Goal: Task Accomplishment & Management: Complete application form

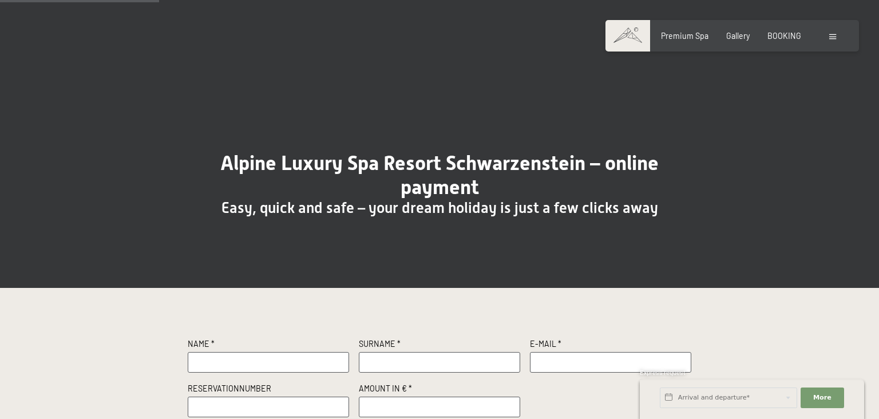
scroll to position [186, 0]
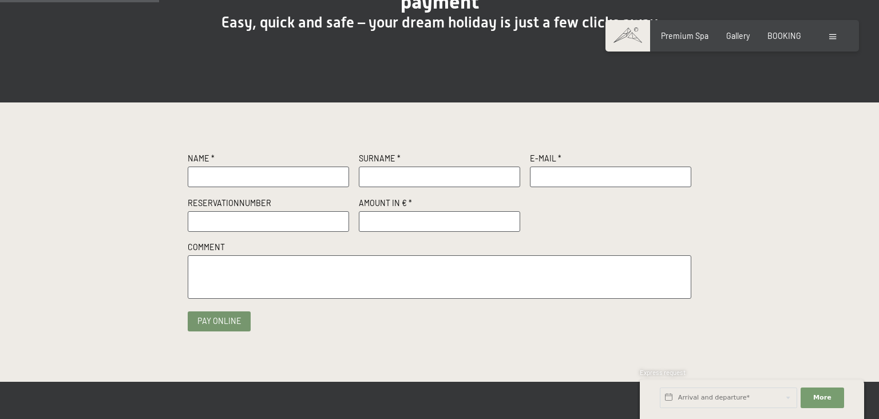
click at [214, 169] on input "text" at bounding box center [268, 177] width 161 height 21
type input "m"
type input "[PERSON_NAME]"
type input "Bartczyszyn"
click at [616, 165] on label "E-Mail *" at bounding box center [610, 160] width 161 height 14
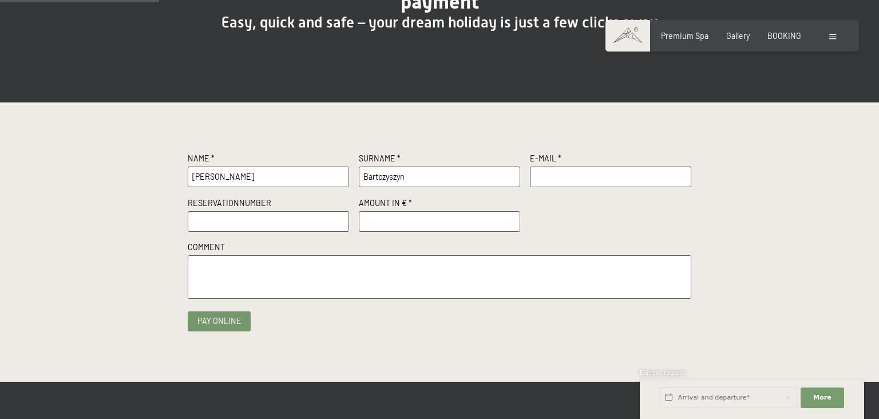
click at [609, 176] on input "text" at bounding box center [610, 177] width 161 height 21
type input "[EMAIL_ADDRESS][DOMAIN_NAME]"
paste input "R58710/2025"
type input "R58710/2025"
click at [383, 228] on input "number" at bounding box center [439, 221] width 161 height 21
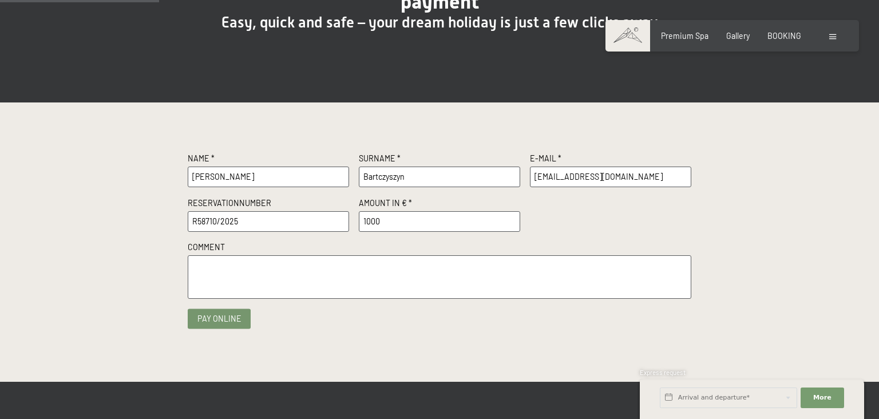
type input "1000"
click at [210, 321] on button "Pay online" at bounding box center [219, 319] width 63 height 20
